Goal: Task Accomplishment & Management: Manage account settings

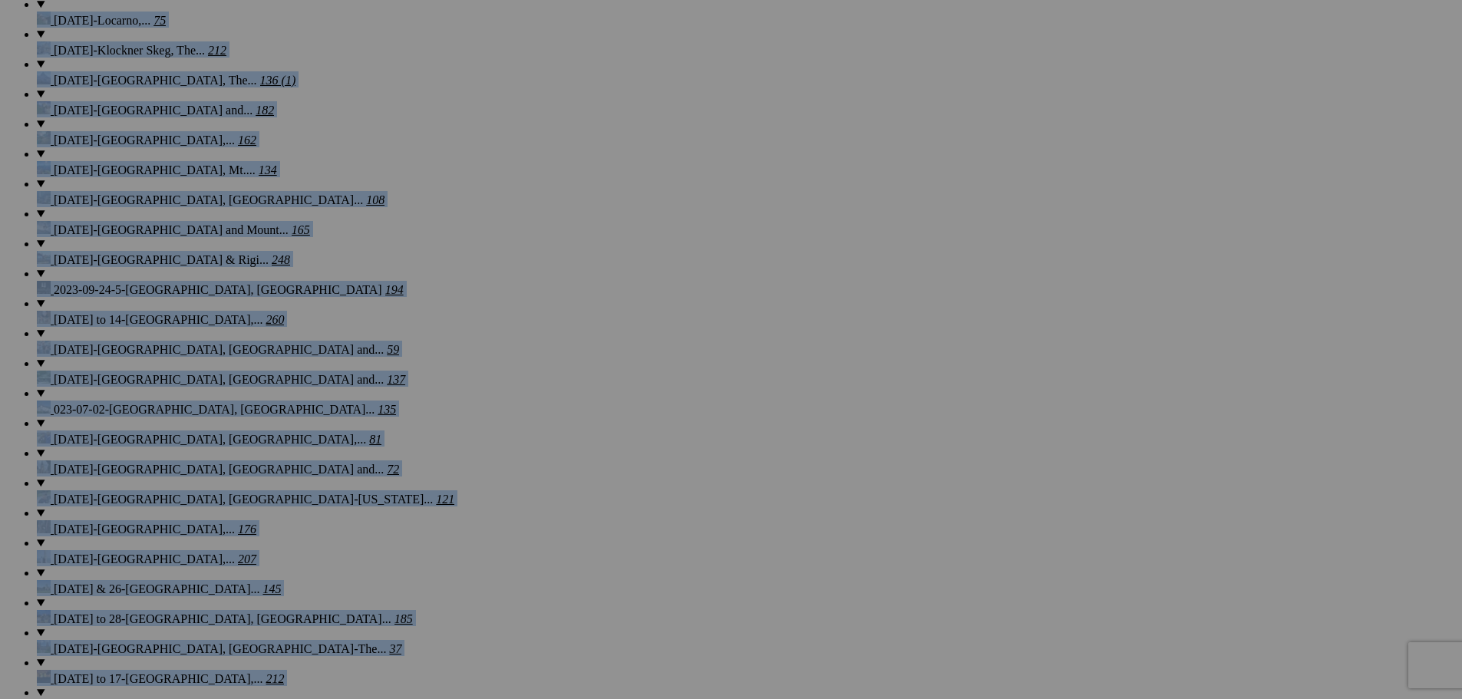
scroll to position [2307, 0]
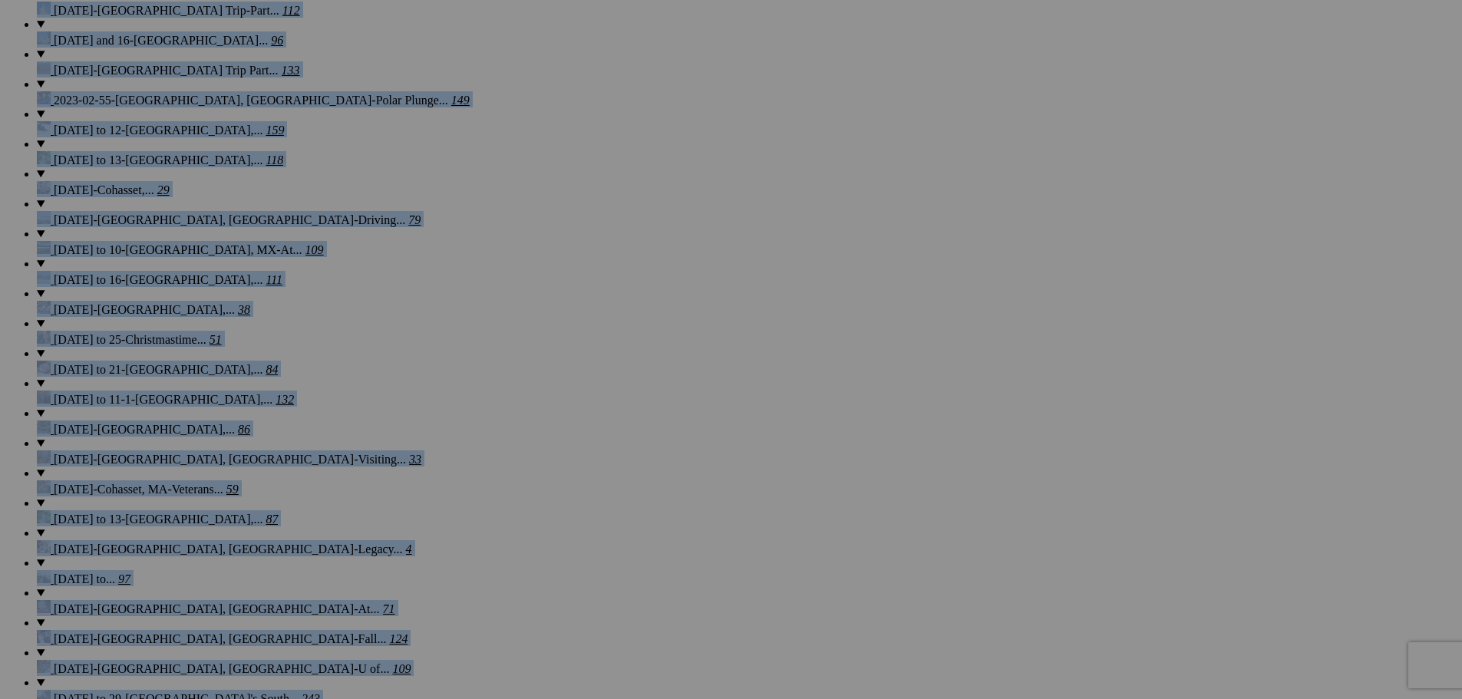
scroll to position [3203, 0]
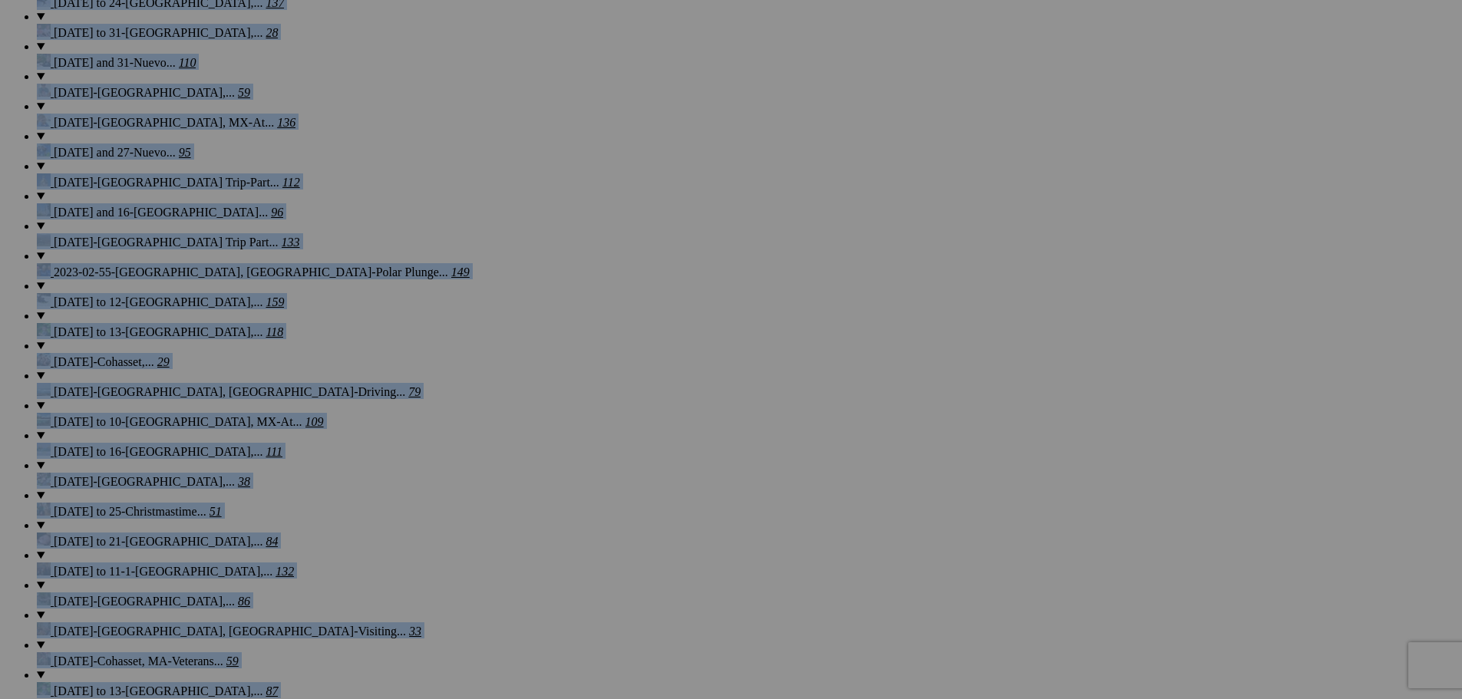
scroll to position [3065, 0]
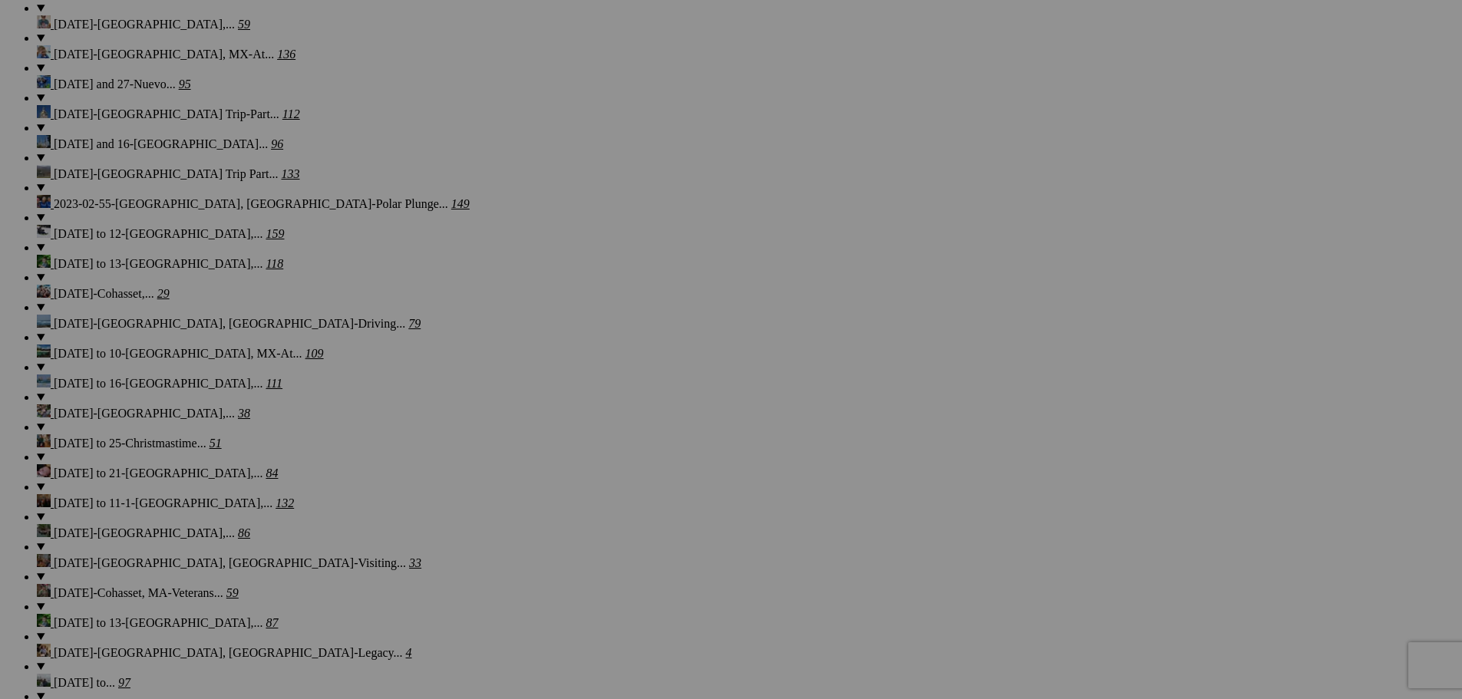
click at [629, 447] on span "Yes" at bounding box center [621, 463] width 18 height 13
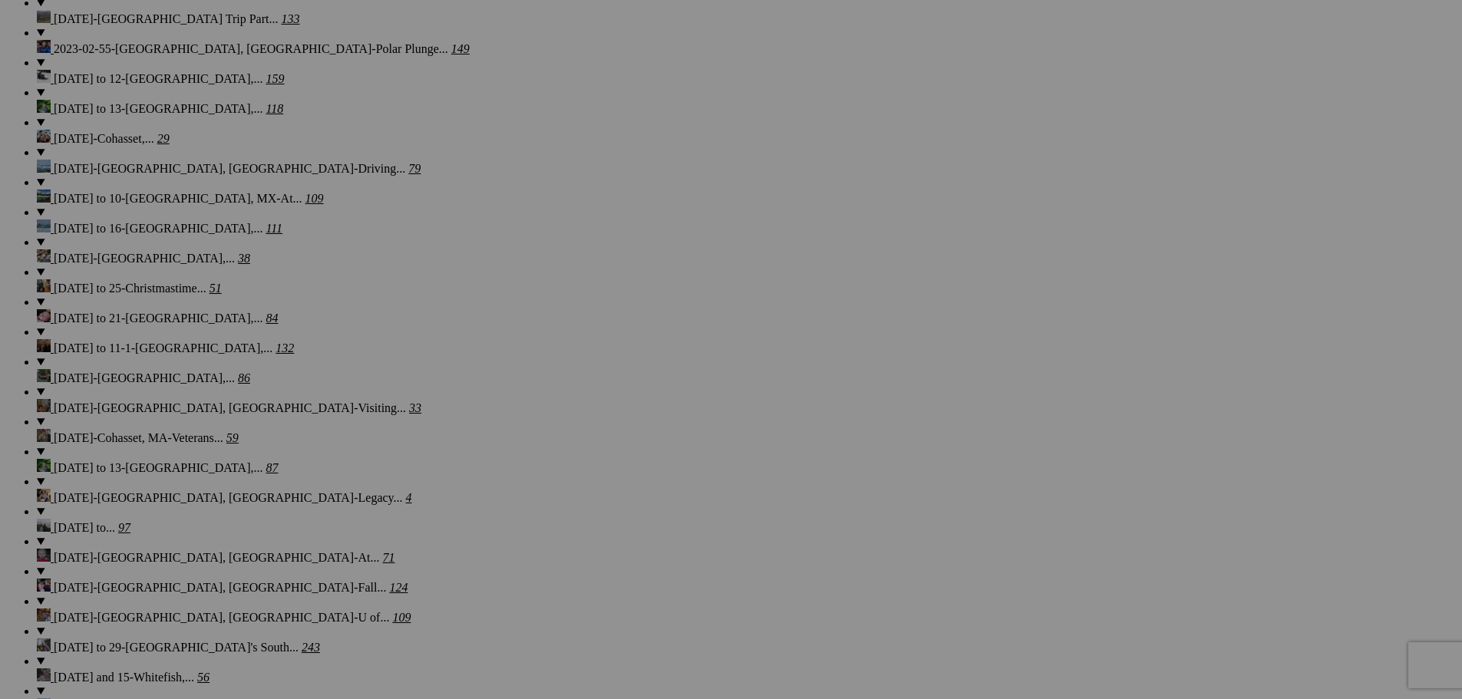
scroll to position [3323, 0]
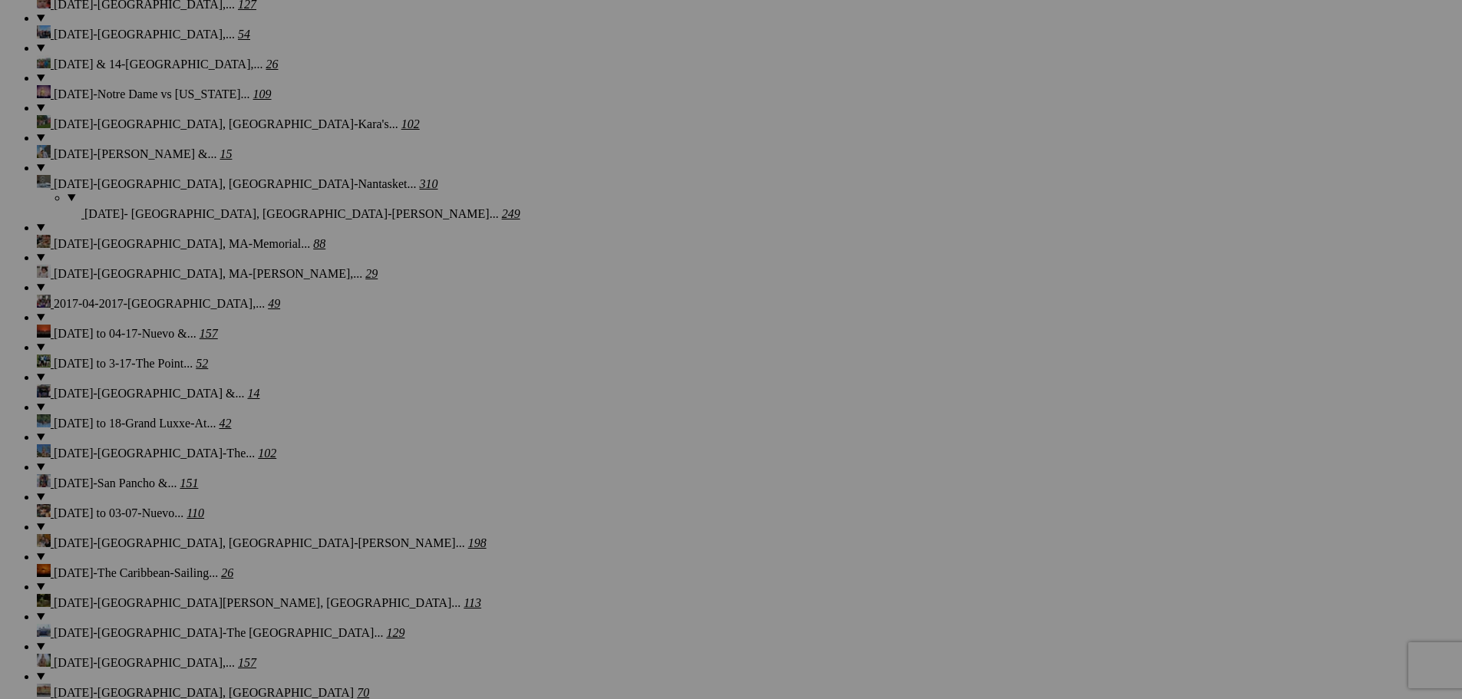
scroll to position [9901, 0]
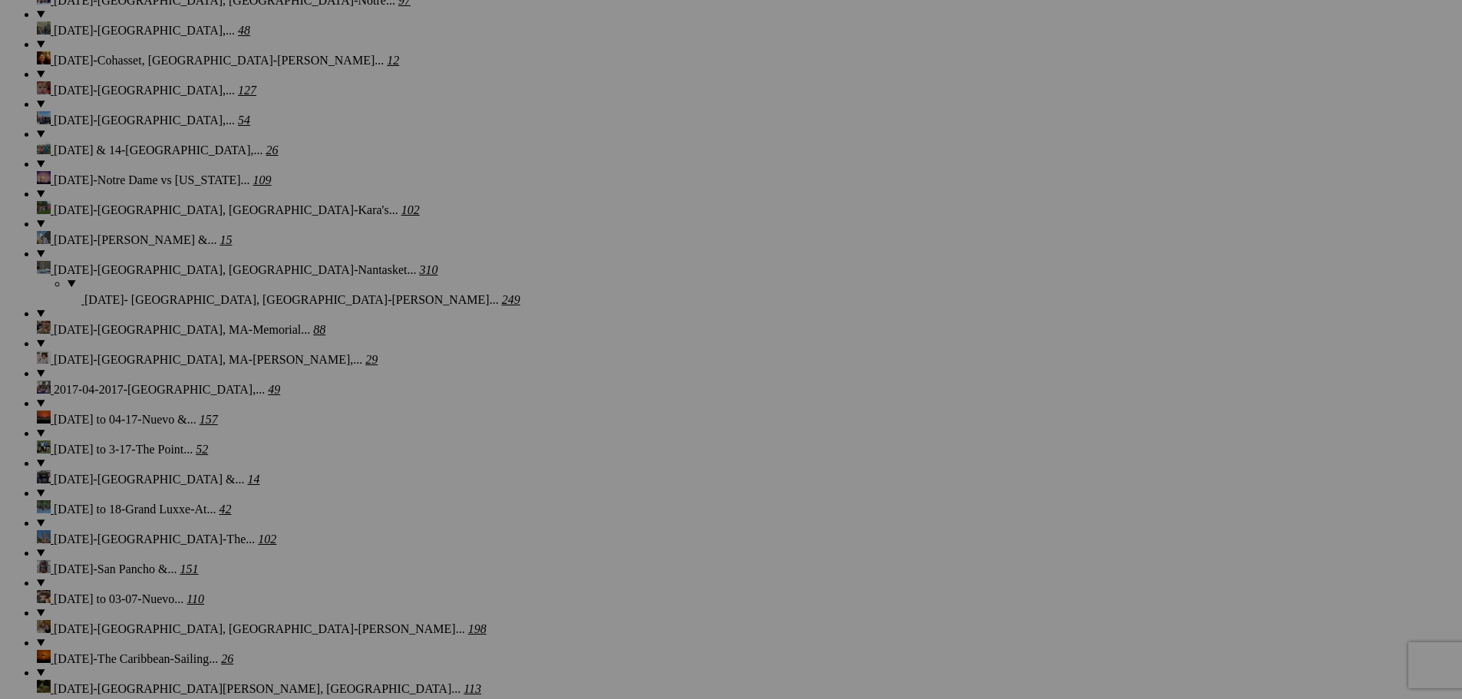
scroll to position [9798, 0]
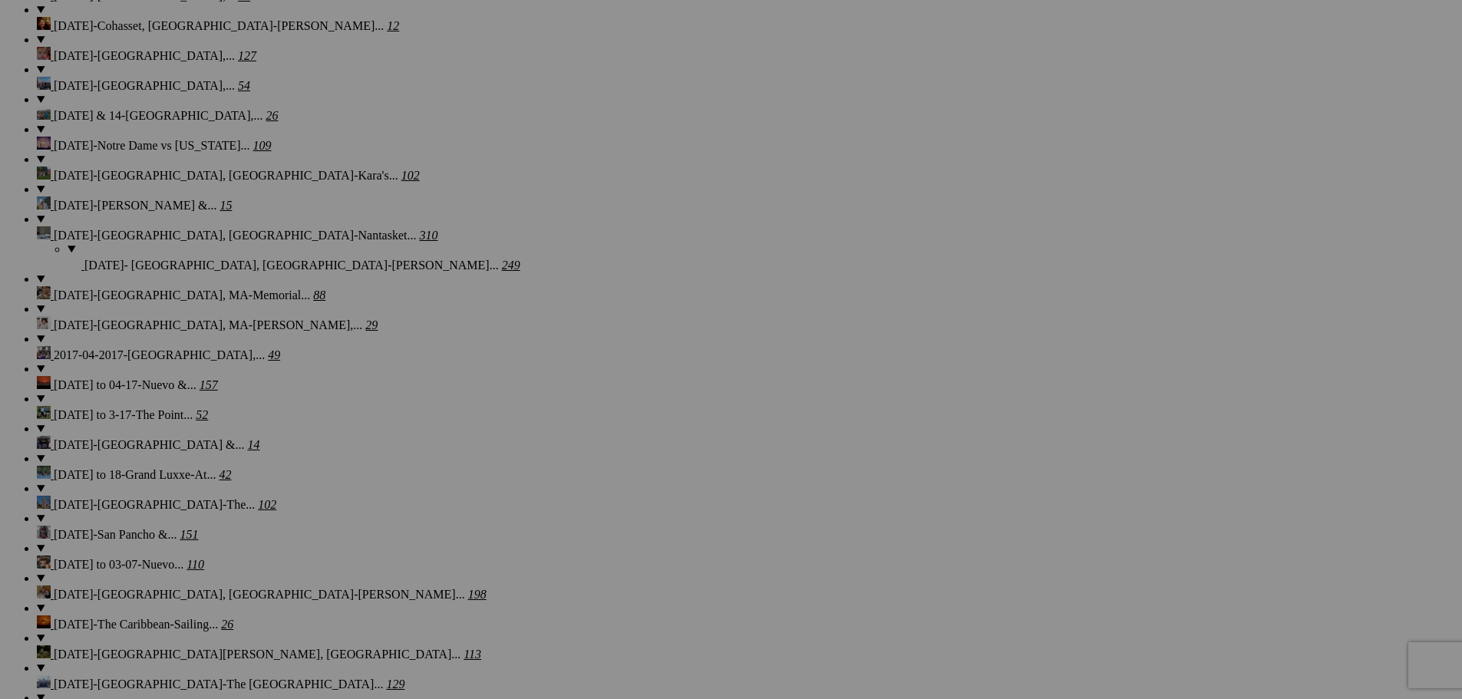
click at [629, 447] on span "Yes" at bounding box center [621, 463] width 18 height 13
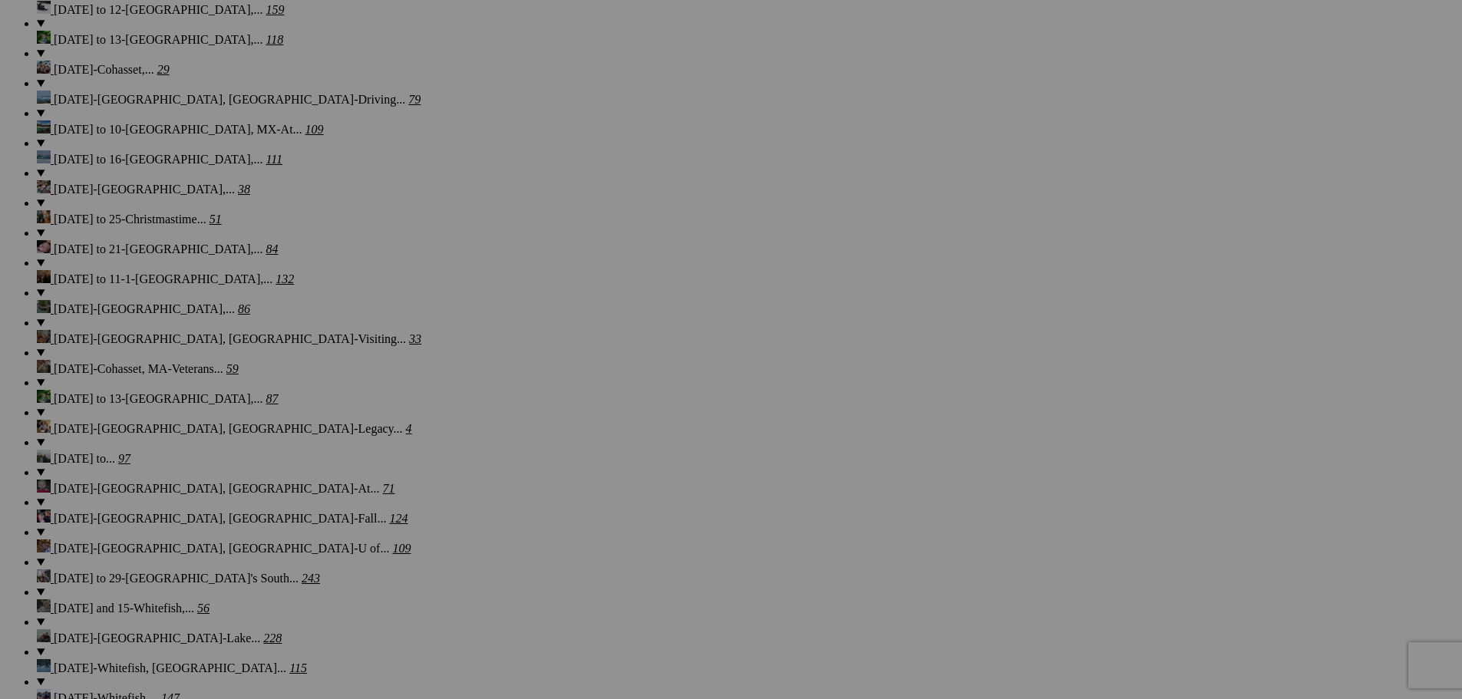
scroll to position [3323, 0]
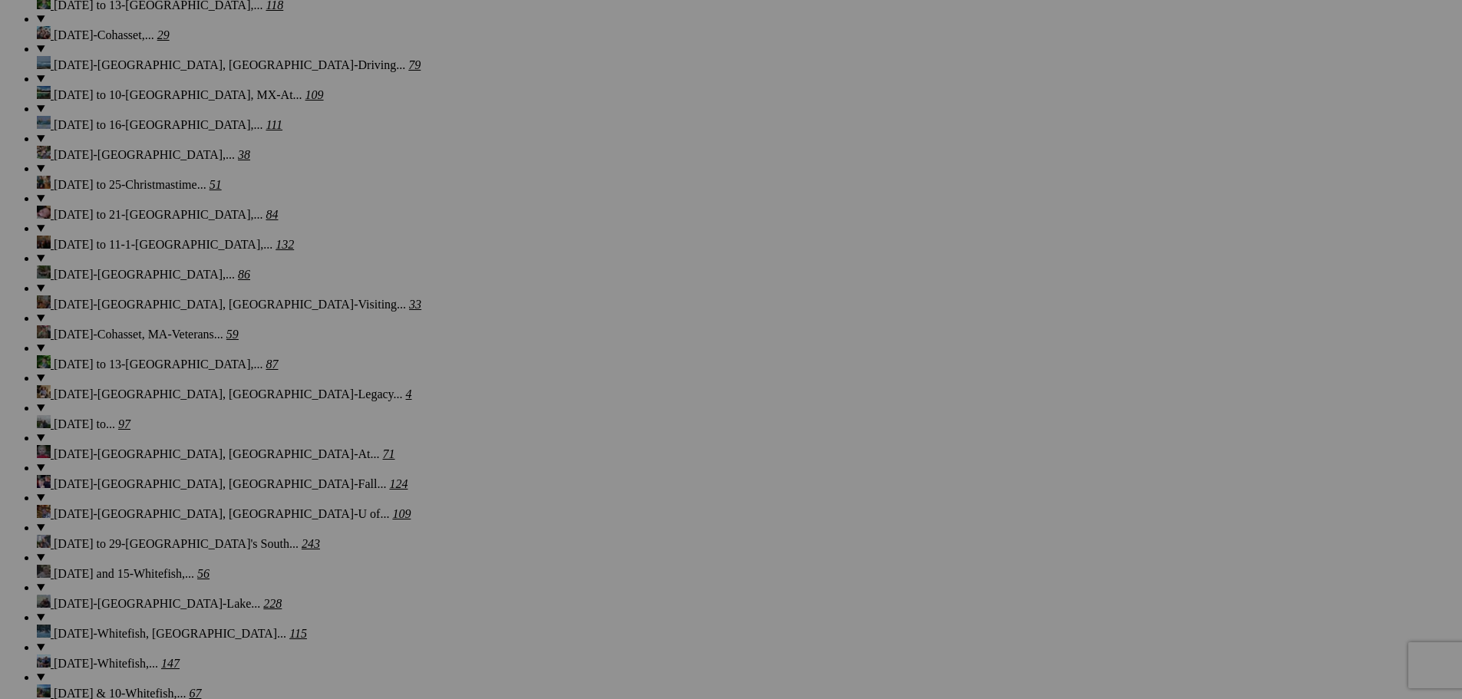
click at [629, 447] on span "Yes" at bounding box center [621, 463] width 18 height 13
